Goal: Navigation & Orientation: Find specific page/section

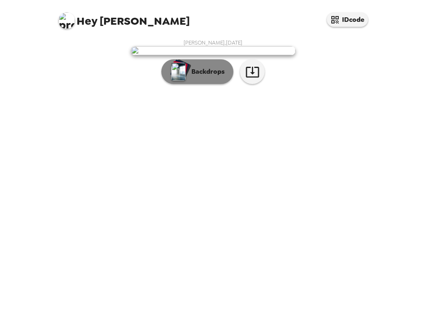
click at [197, 77] on p "Backdrops" at bounding box center [205, 72] width 37 height 10
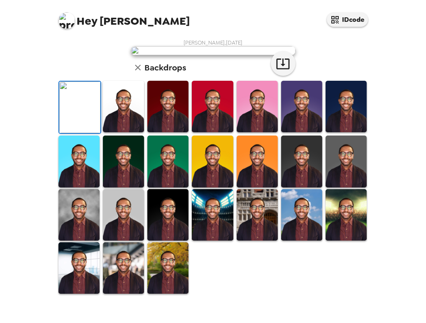
scroll to position [128, 0]
click at [77, 187] on img at bounding box center [78, 160] width 41 height 51
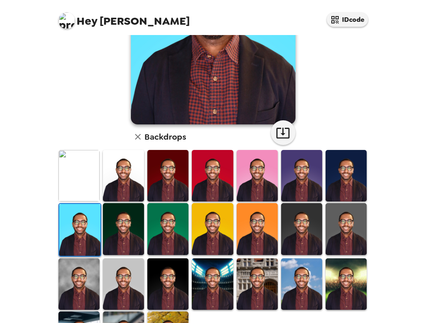
click at [72, 276] on img at bounding box center [78, 283] width 41 height 51
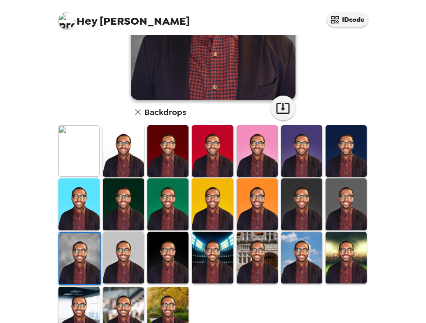
scroll to position [176, 0]
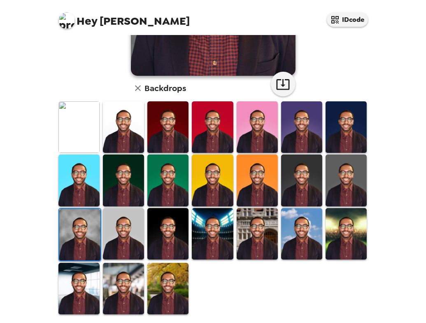
click at [164, 281] on img at bounding box center [167, 288] width 41 height 51
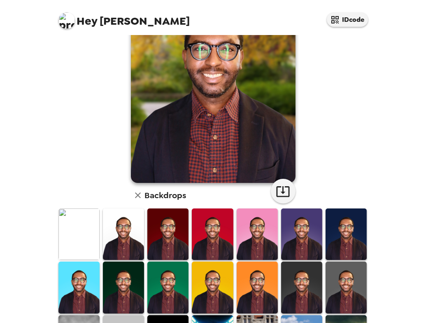
scroll to position [124, 0]
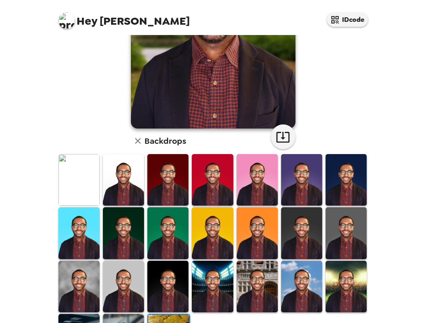
click at [209, 235] on img at bounding box center [212, 232] width 41 height 51
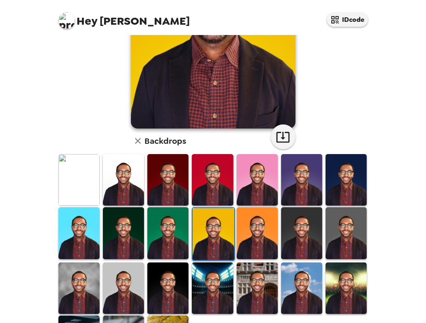
click at [159, 232] on img at bounding box center [167, 232] width 41 height 51
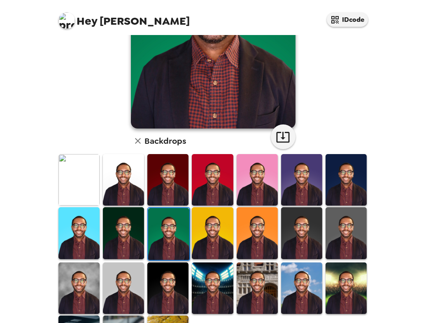
click at [340, 244] on img at bounding box center [346, 232] width 41 height 51
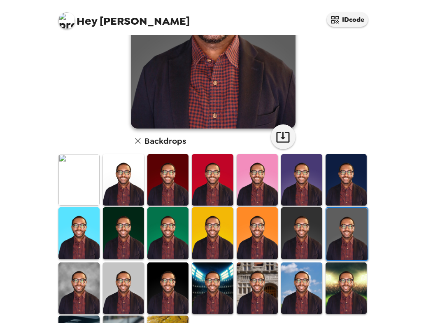
click at [329, 280] on img at bounding box center [346, 287] width 41 height 51
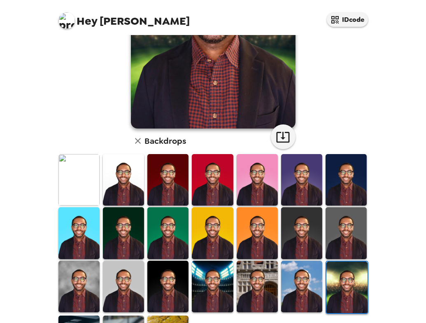
click at [285, 269] on img at bounding box center [301, 286] width 41 height 51
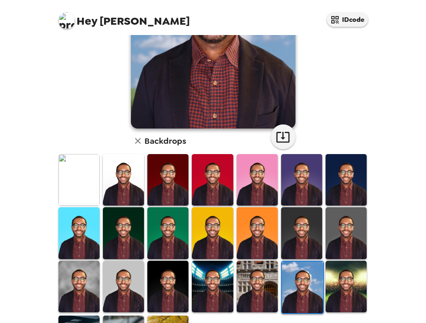
click at [73, 229] on img at bounding box center [78, 232] width 41 height 51
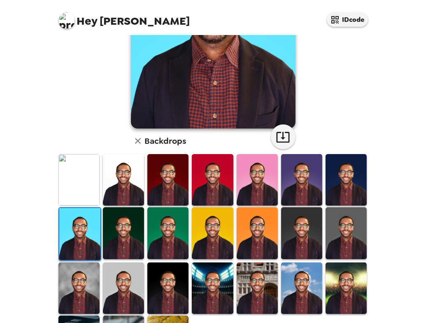
click at [66, 175] on img at bounding box center [78, 179] width 41 height 51
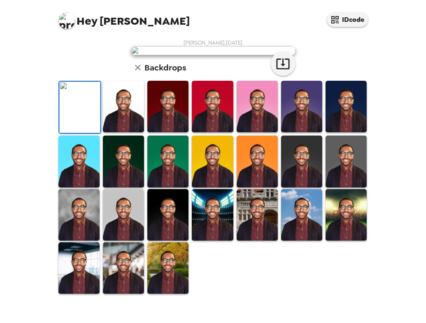
click at [107, 187] on img at bounding box center [123, 160] width 41 height 51
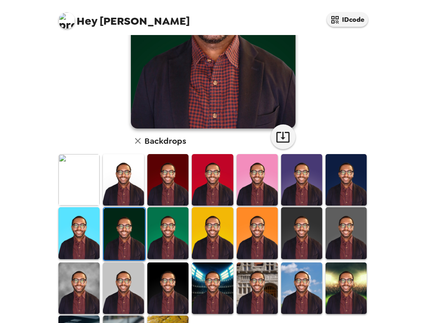
click at [165, 262] on img at bounding box center [167, 287] width 41 height 51
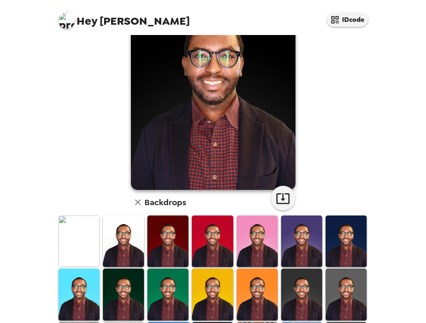
scroll to position [164, 0]
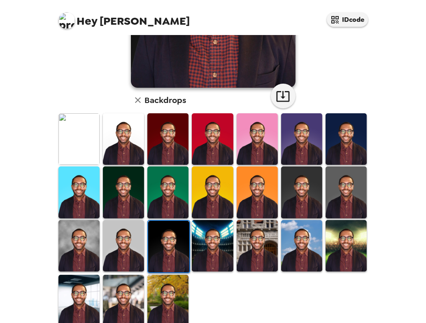
click at [248, 144] on img at bounding box center [257, 138] width 41 height 51
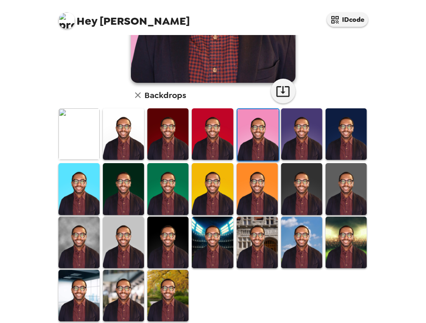
scroll to position [176, 0]
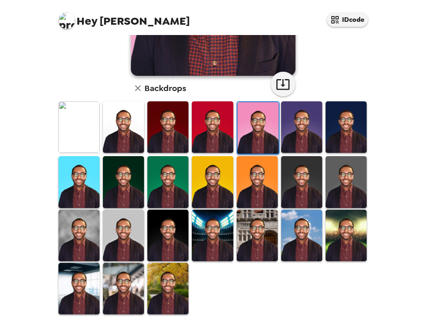
click at [133, 275] on img at bounding box center [123, 288] width 41 height 51
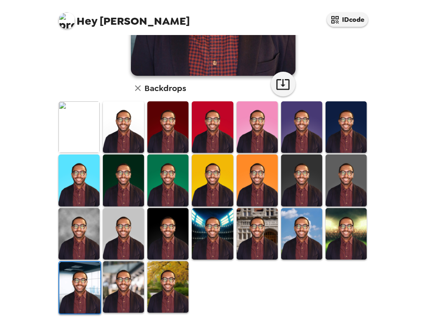
click at [155, 266] on img at bounding box center [167, 286] width 41 height 51
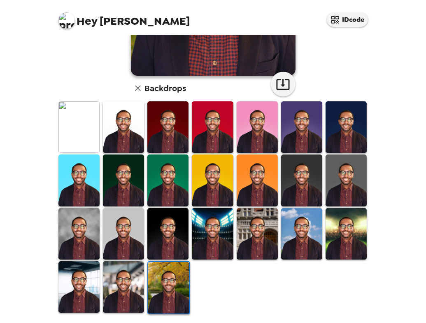
drag, startPoint x: 133, startPoint y: 266, endPoint x: 149, endPoint y: 242, distance: 28.2
click at [134, 266] on img at bounding box center [123, 286] width 41 height 51
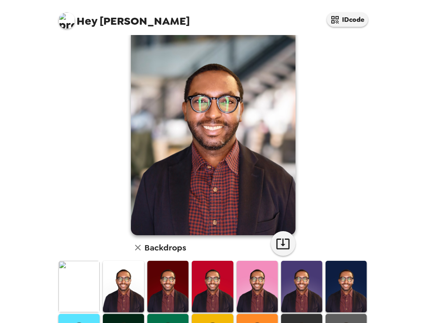
scroll to position [12, 0]
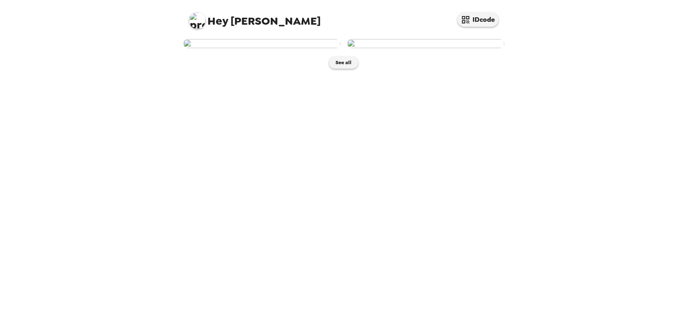
click at [250, 48] on img at bounding box center [261, 43] width 157 height 9
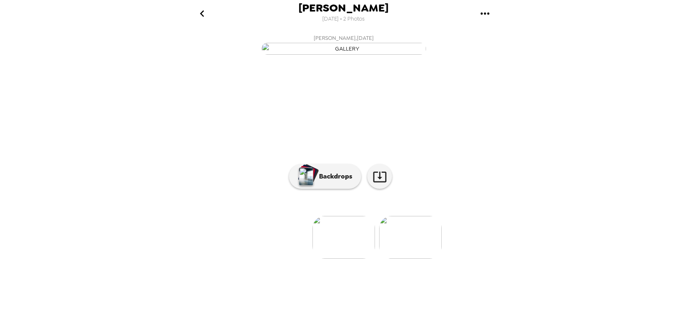
scroll to position [22, 0]
click at [402, 259] on img at bounding box center [410, 237] width 63 height 43
click at [276, 259] on img at bounding box center [278, 237] width 63 height 43
click at [389, 259] on img at bounding box center [410, 237] width 63 height 43
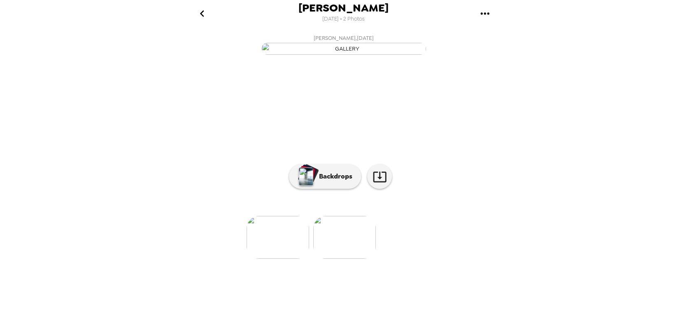
scroll to position [22, 0]
click at [271, 259] on img at bounding box center [278, 237] width 63 height 43
click at [376, 182] on icon at bounding box center [379, 177] width 13 height 11
click at [342, 182] on p "Backdrops" at bounding box center [333, 177] width 37 height 10
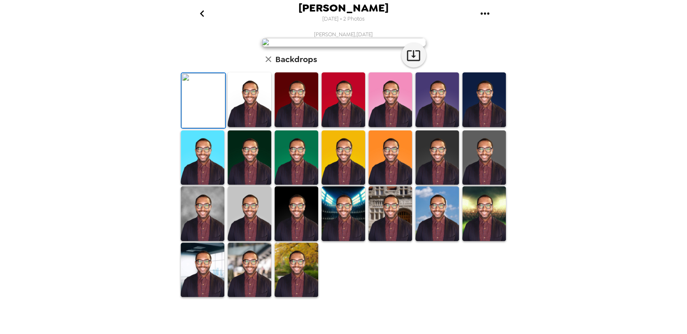
scroll to position [165, 0]
drag, startPoint x: 246, startPoint y: 301, endPoint x: 313, endPoint y: 225, distance: 101.8
click at [246, 298] on img at bounding box center [250, 270] width 44 height 55
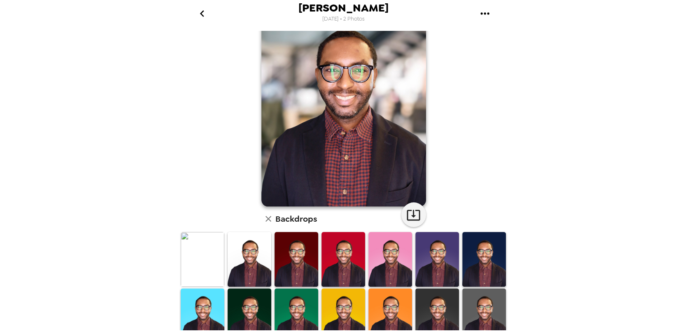
scroll to position [0, 0]
